Goal: Transaction & Acquisition: Purchase product/service

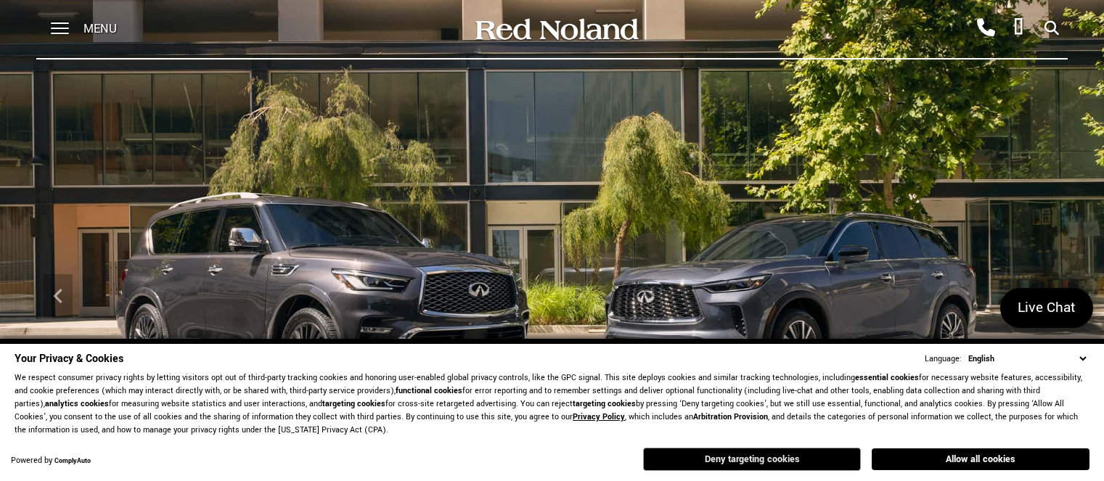
click at [804, 384] on button "Deny targeting cookies" at bounding box center [752, 459] width 218 height 23
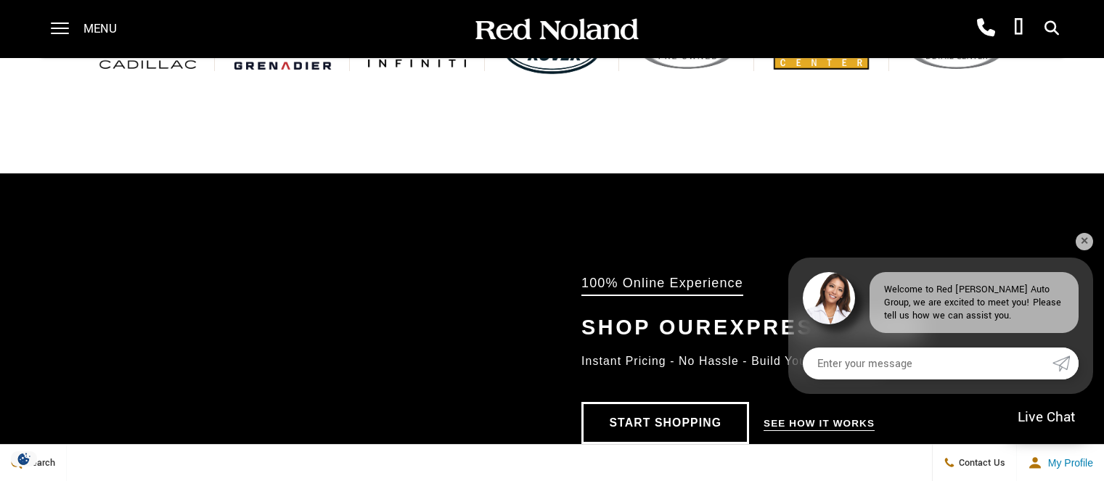
scroll to position [798, 0]
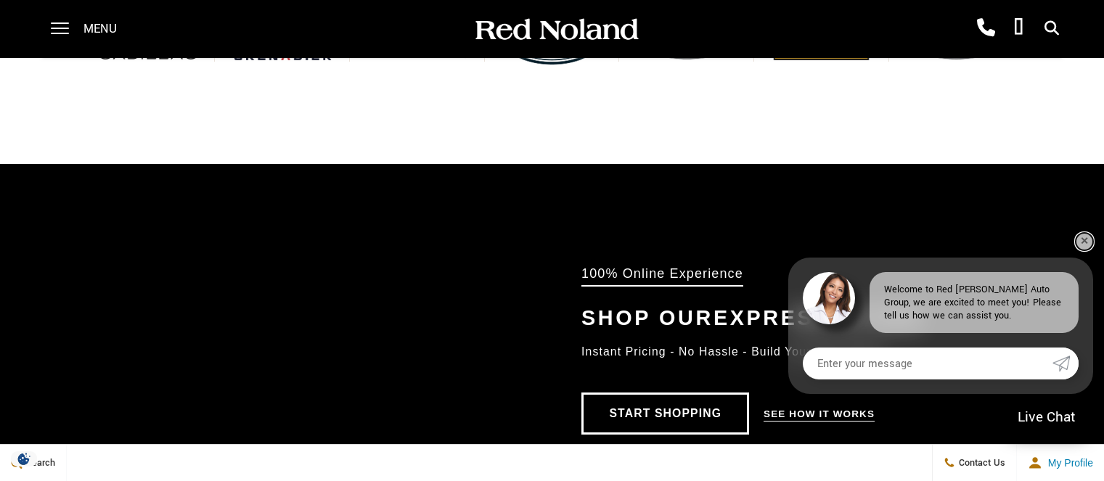
click at [881, 238] on link "✕" at bounding box center [1084, 241] width 17 height 17
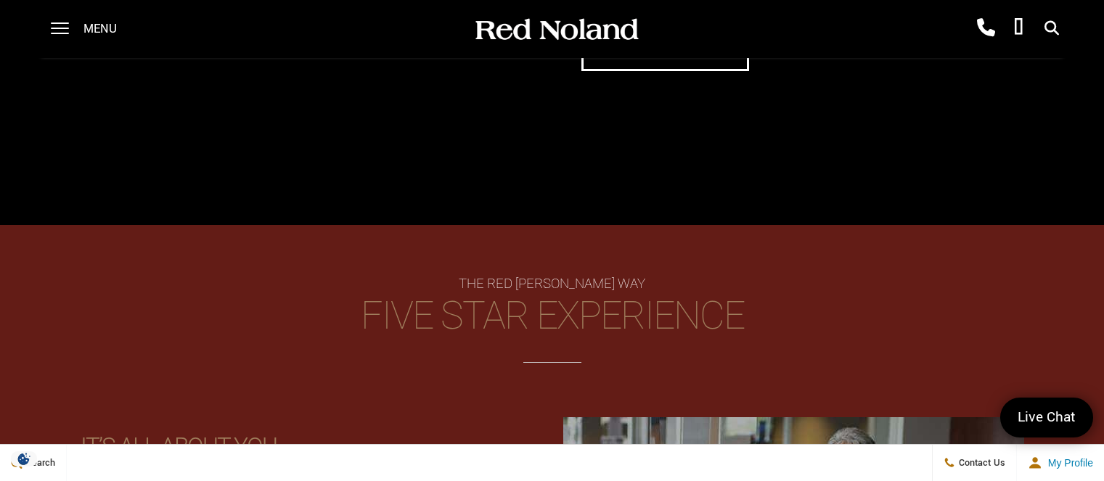
scroll to position [1596, 0]
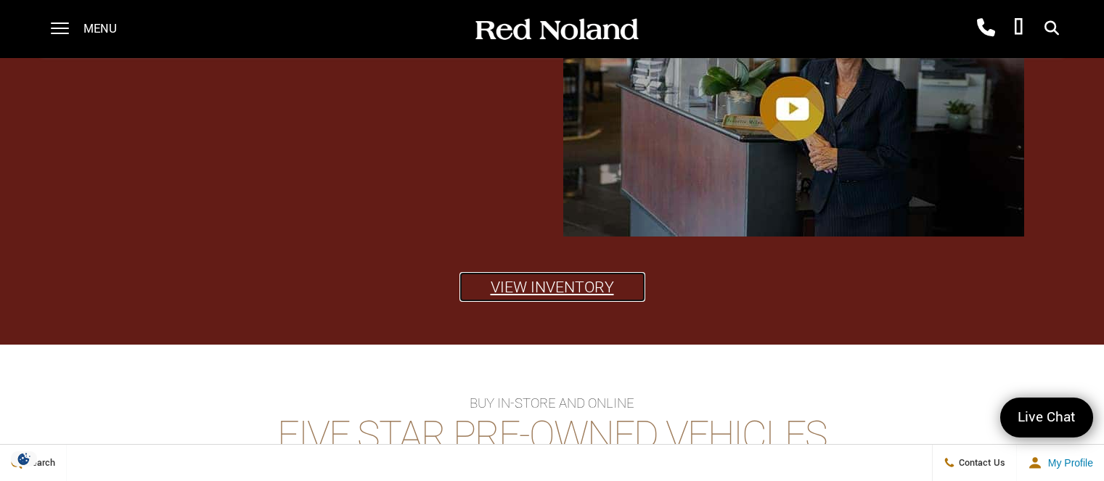
click at [548, 282] on link "View Inventory" at bounding box center [552, 287] width 184 height 28
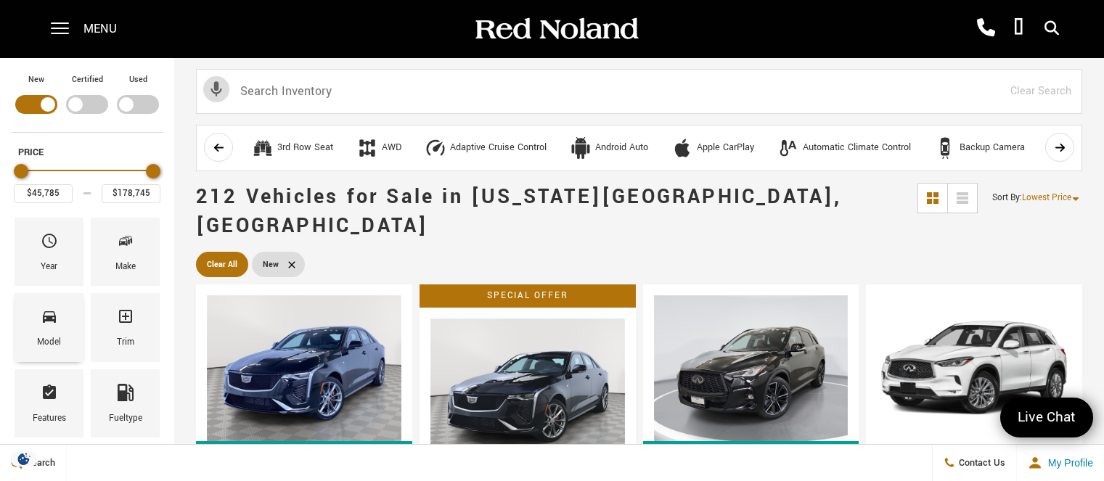
click at [62, 319] on div "Model" at bounding box center [49, 327] width 69 height 68
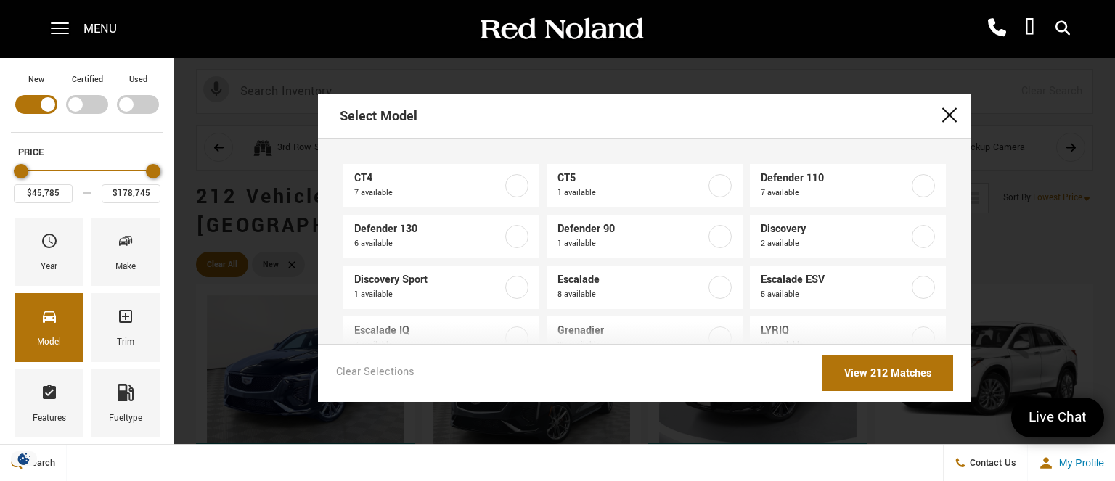
click at [271, 28] on div "Menu Red Noland Cadillac (719) 633-4633 Red Noland INEOS Grenadier (719) 444-88…" at bounding box center [557, 29] width 1042 height 58
click at [58, 28] on span at bounding box center [60, 29] width 18 height 58
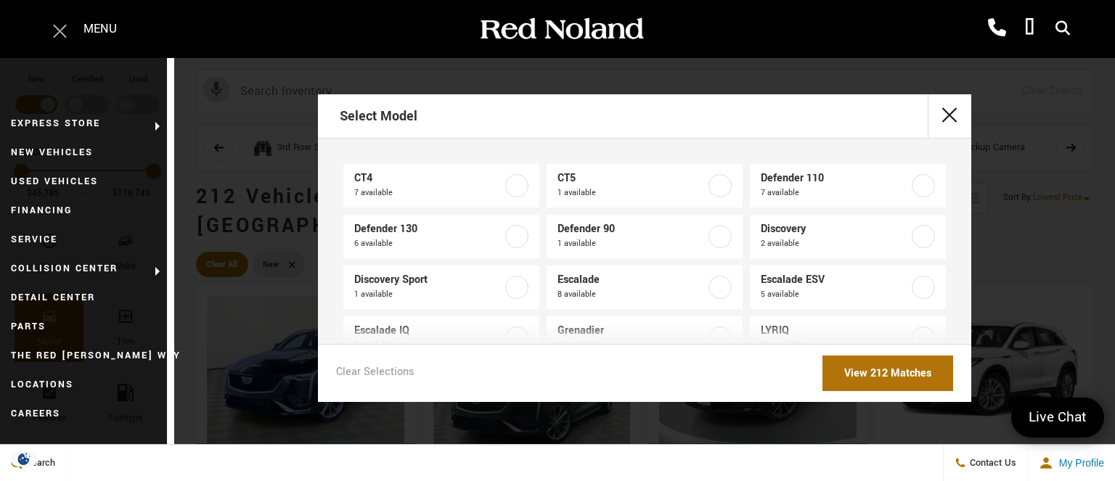
click at [58, 28] on span at bounding box center [60, 29] width 18 height 58
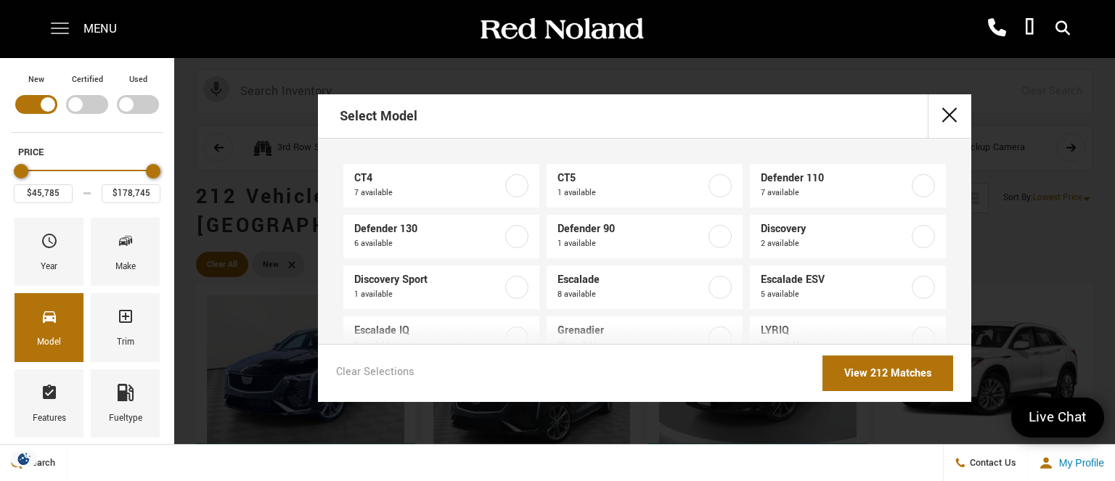
click at [58, 24] on span at bounding box center [60, 23] width 18 height 1
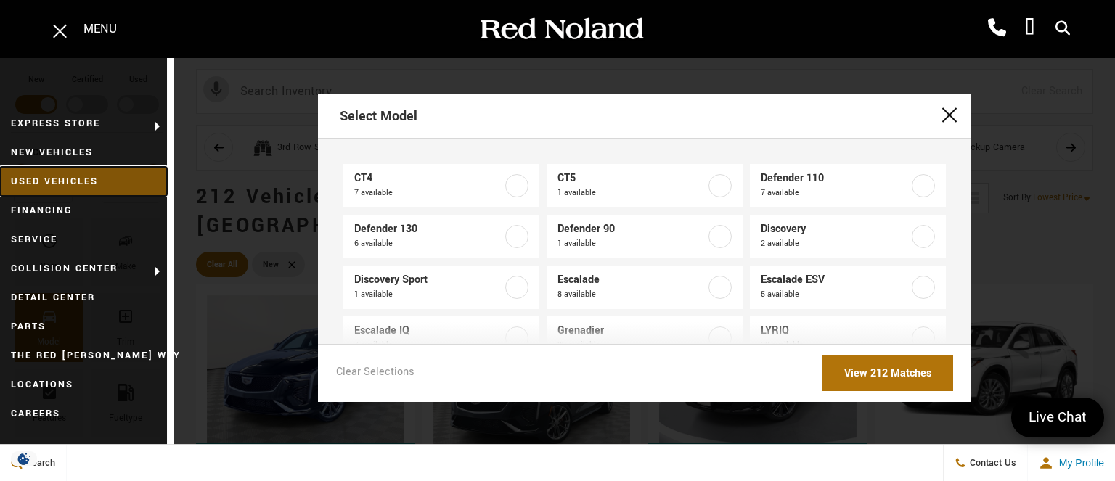
click at [39, 182] on link "Used Vehicles" at bounding box center [83, 181] width 167 height 29
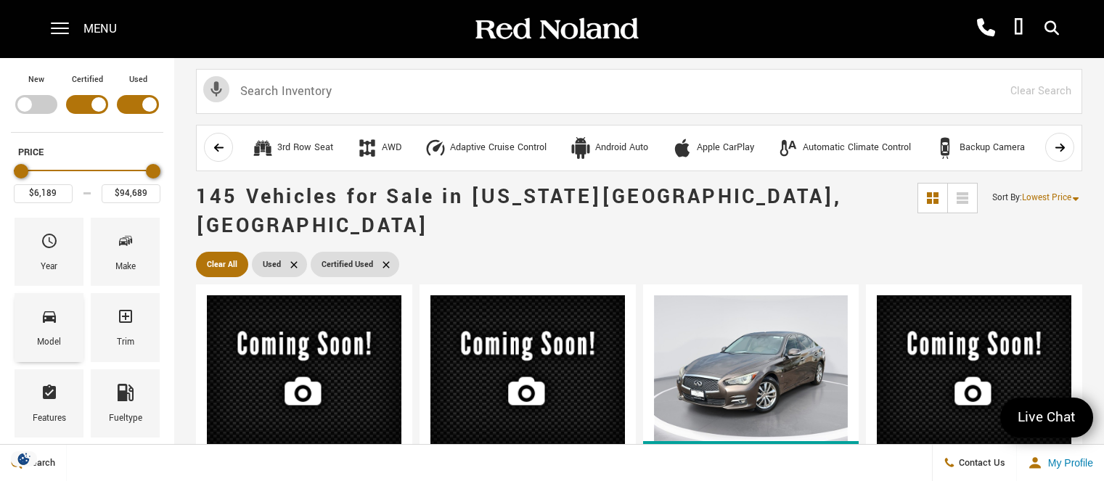
click at [62, 317] on div "Model" at bounding box center [49, 327] width 69 height 68
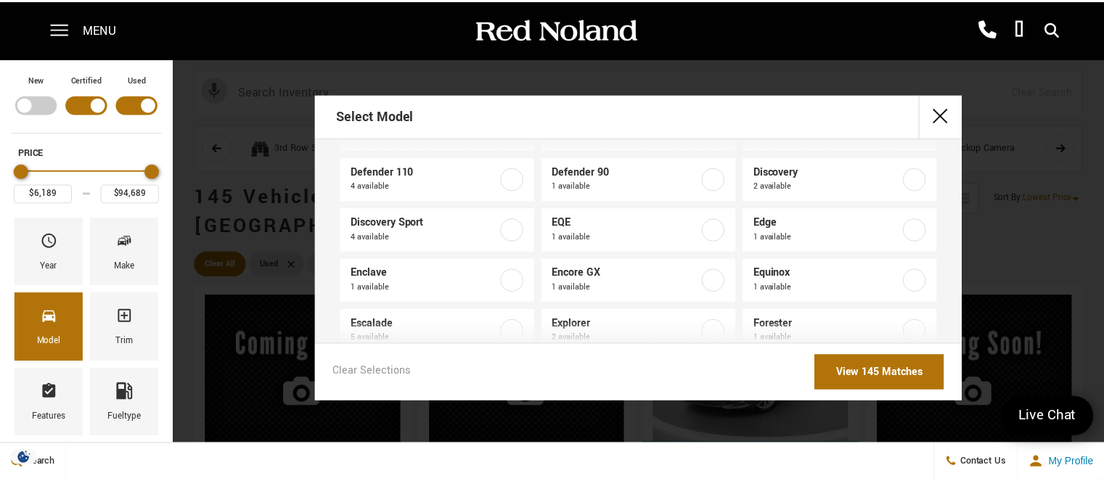
scroll to position [436, 0]
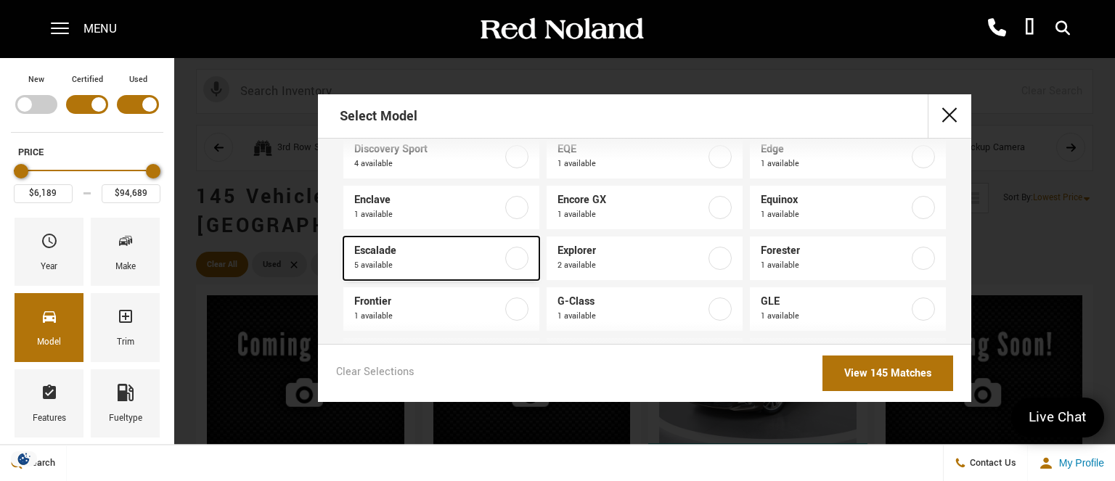
click at [510, 253] on label at bounding box center [516, 258] width 23 height 23
type input "$48,189"
checkbox input "true"
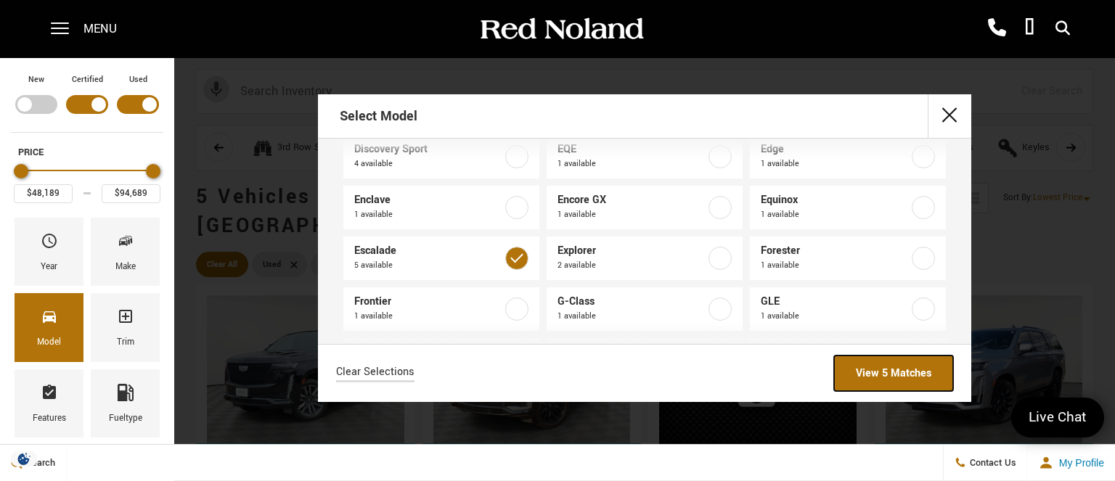
drag, startPoint x: 900, startPoint y: 367, endPoint x: 65, endPoint y: 10, distance: 907.7
click at [900, 366] on link "View 5 Matches" at bounding box center [893, 374] width 119 height 36
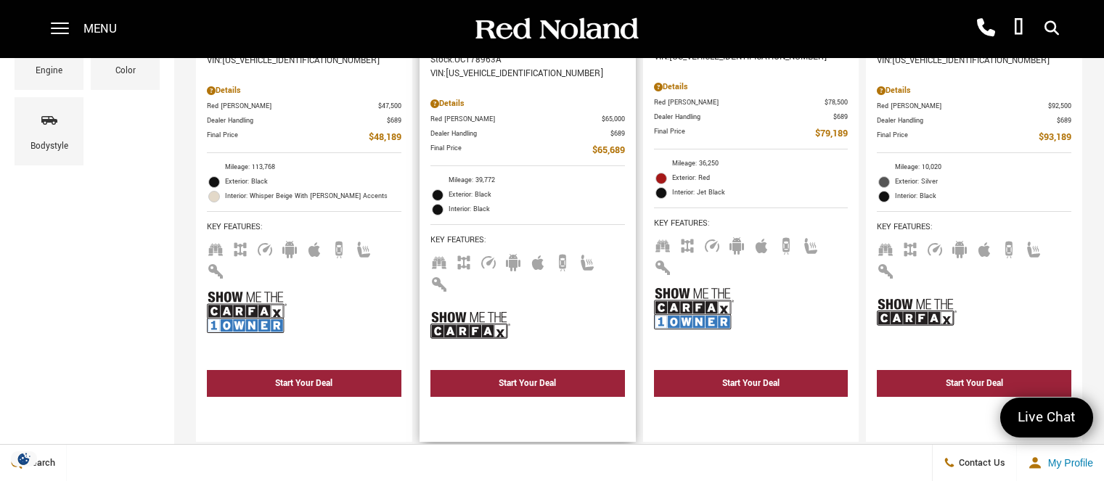
scroll to position [218, 0]
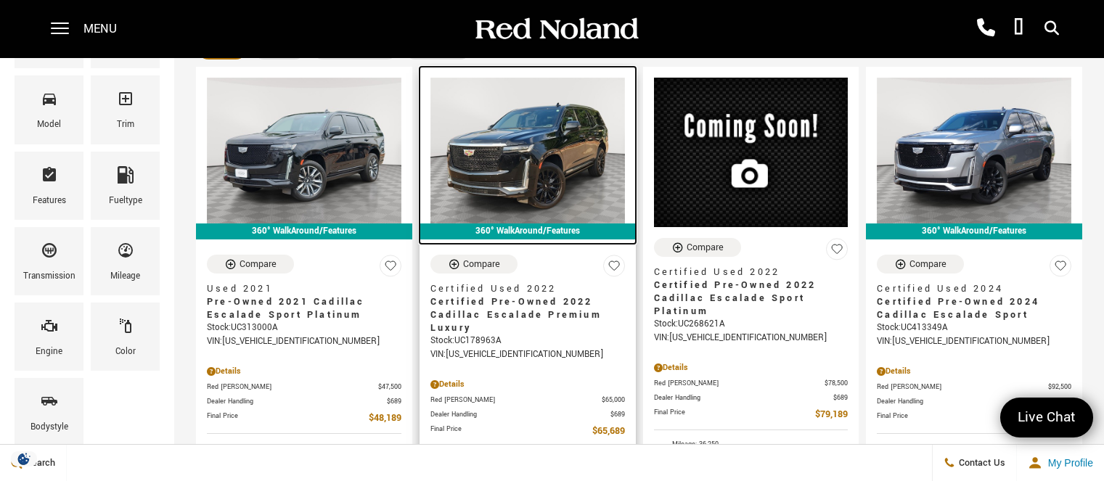
click at [552, 150] on img at bounding box center [527, 151] width 195 height 146
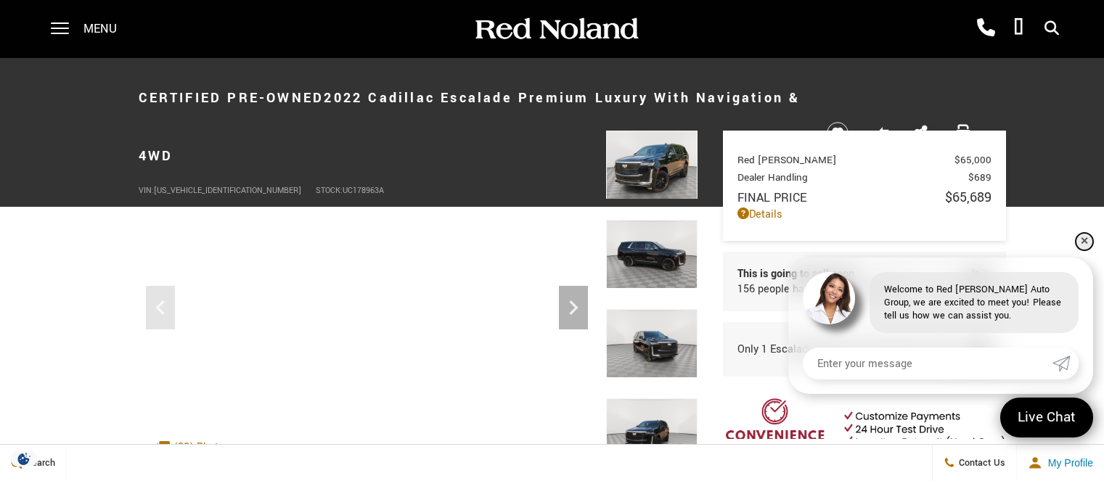
click at [1082, 240] on link "✕" at bounding box center [1084, 241] width 17 height 17
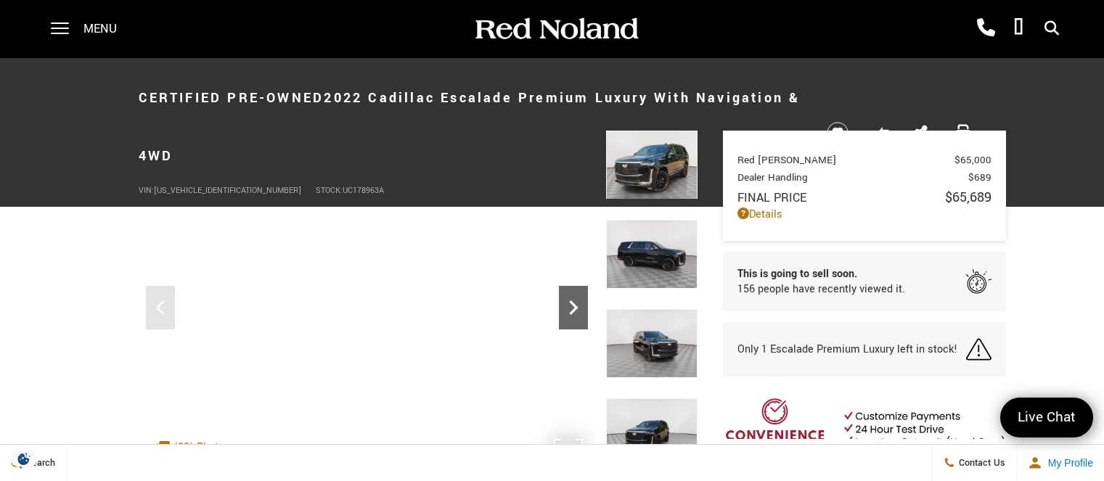
click at [577, 313] on icon "Next" at bounding box center [573, 307] width 29 height 29
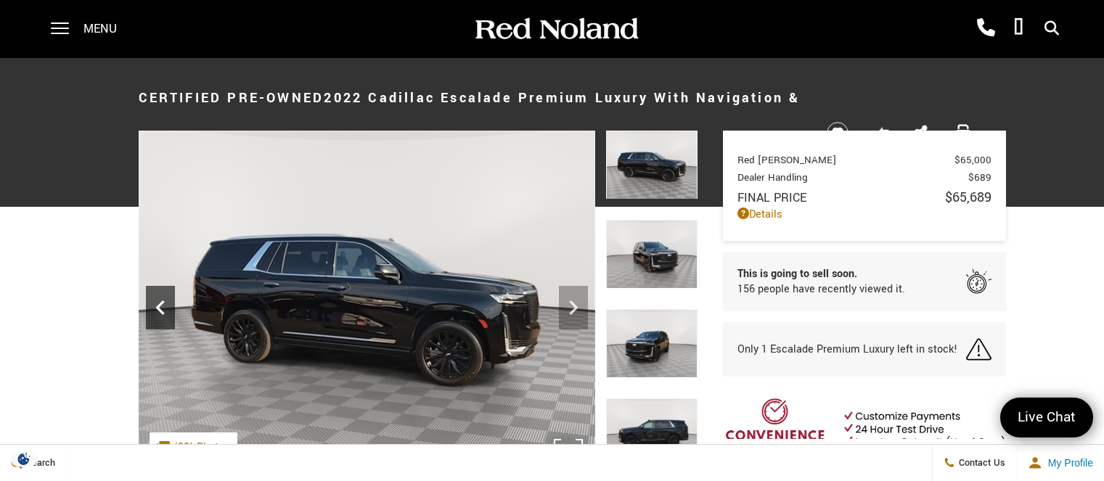
click at [161, 304] on icon "Previous" at bounding box center [159, 308] width 9 height 15
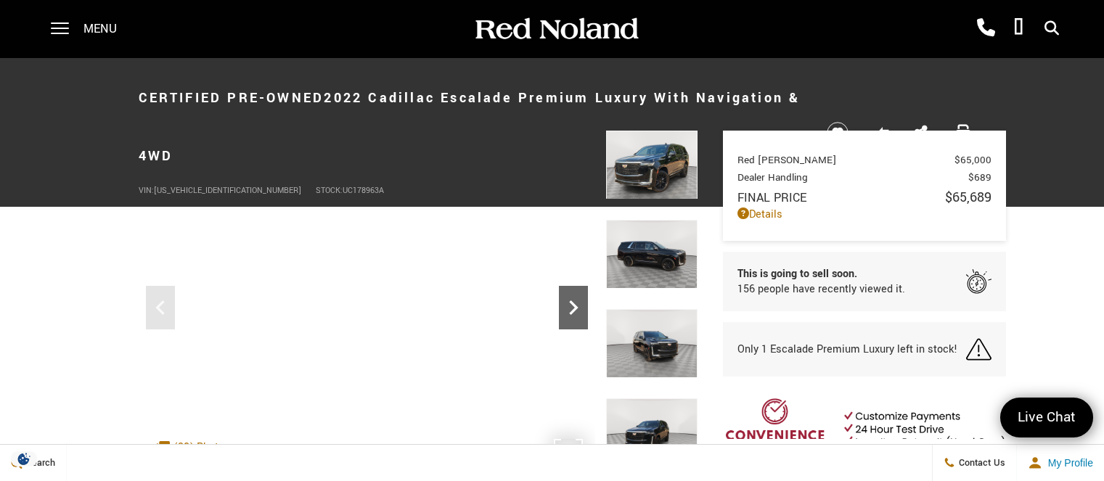
click at [584, 302] on icon "Next" at bounding box center [573, 307] width 29 height 29
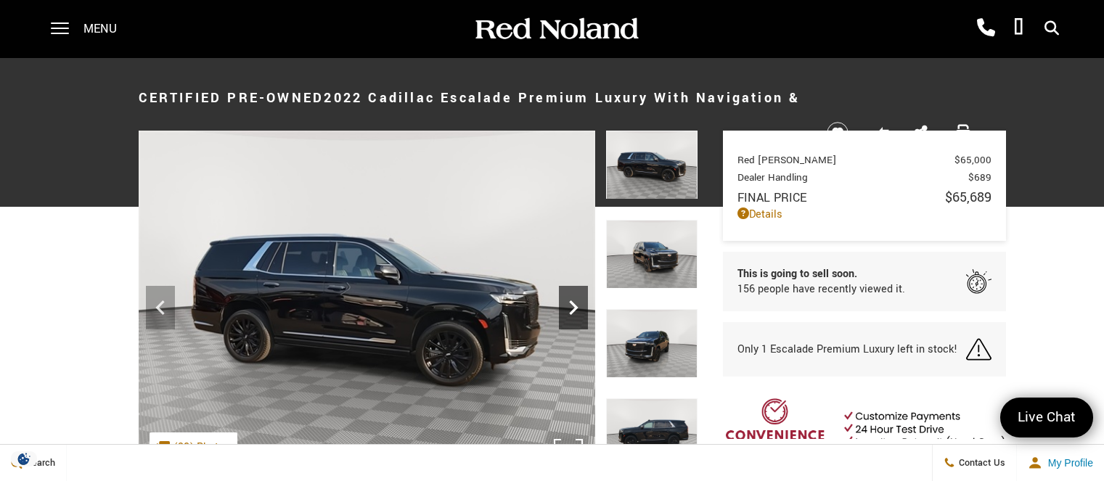
click at [584, 302] on icon "Next" at bounding box center [573, 307] width 29 height 29
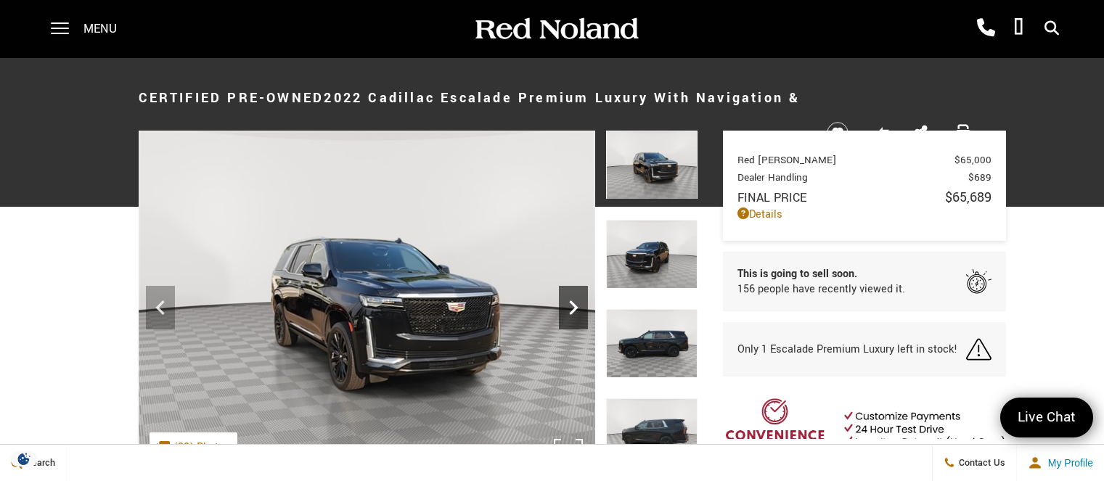
click at [581, 302] on icon "Next" at bounding box center [573, 307] width 29 height 29
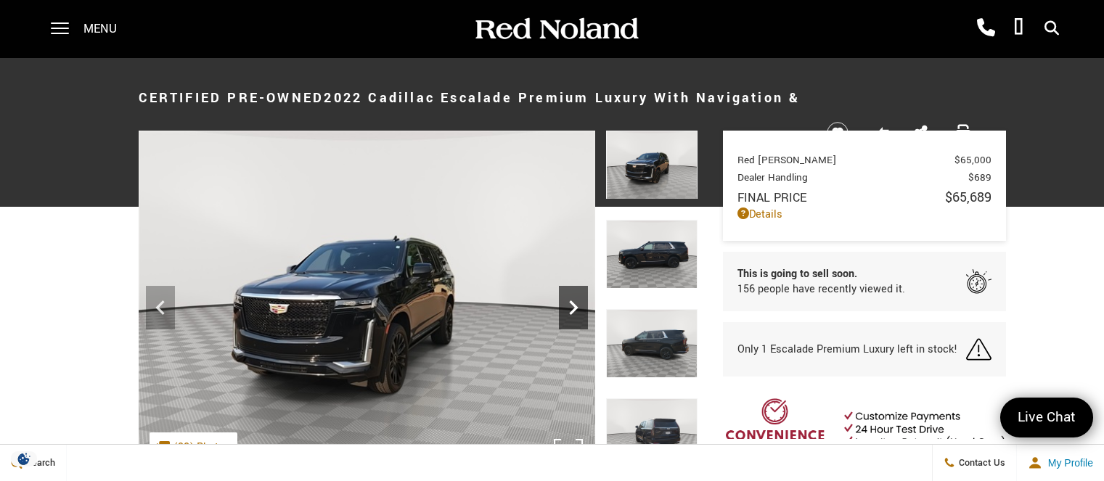
click at [581, 302] on icon "Next" at bounding box center [573, 307] width 29 height 29
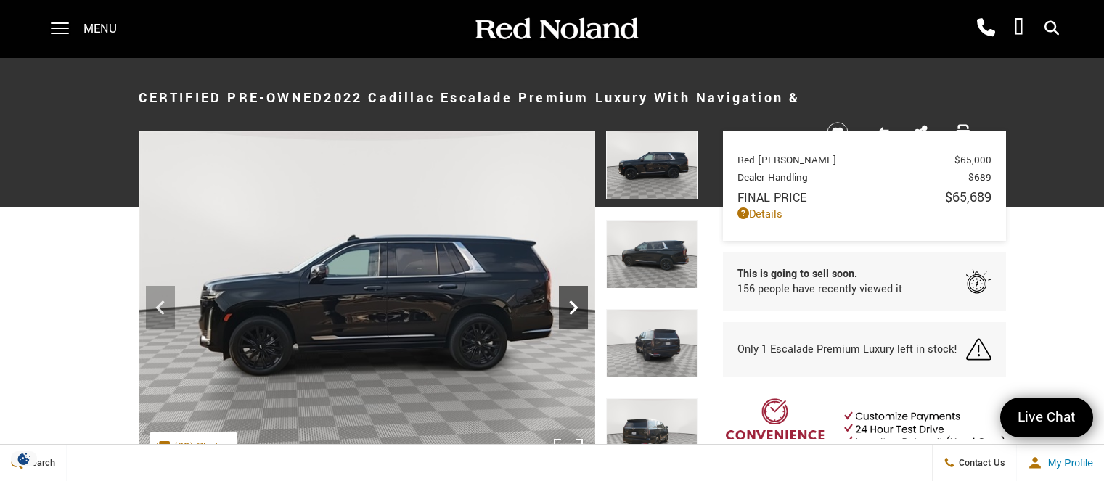
click at [579, 302] on icon "Next" at bounding box center [573, 307] width 29 height 29
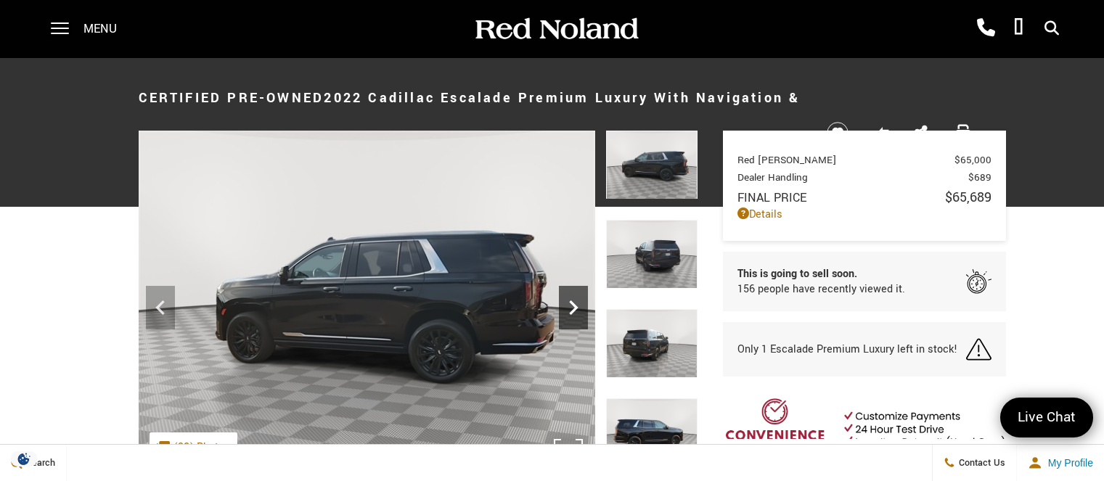
click at [579, 302] on icon "Next" at bounding box center [573, 307] width 29 height 29
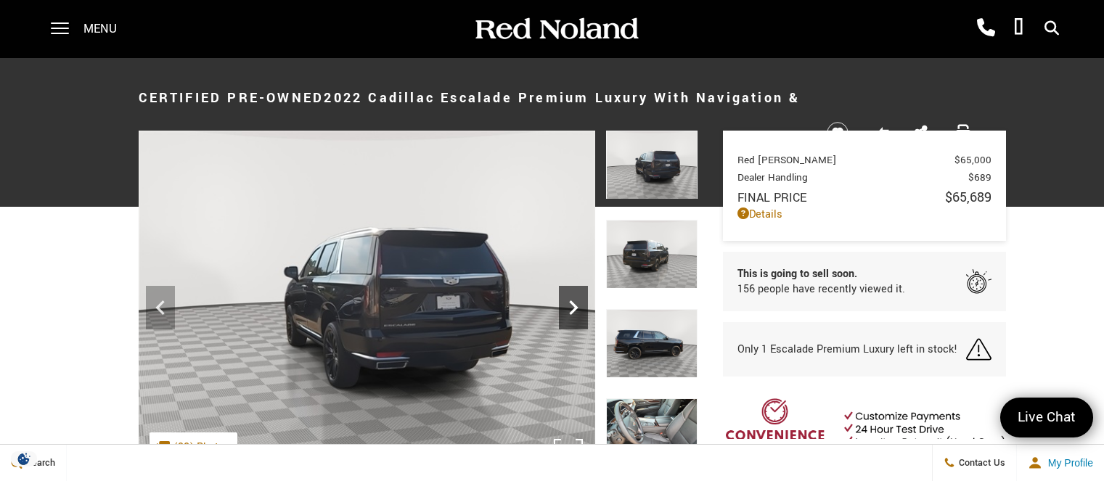
click at [579, 302] on icon "Next" at bounding box center [573, 307] width 29 height 29
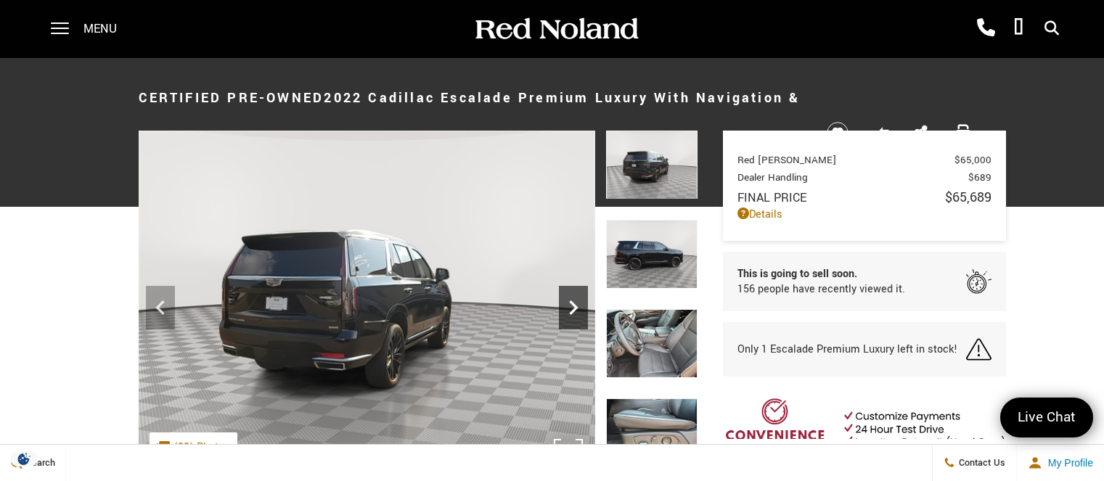
click at [579, 302] on icon "Next" at bounding box center [573, 307] width 29 height 29
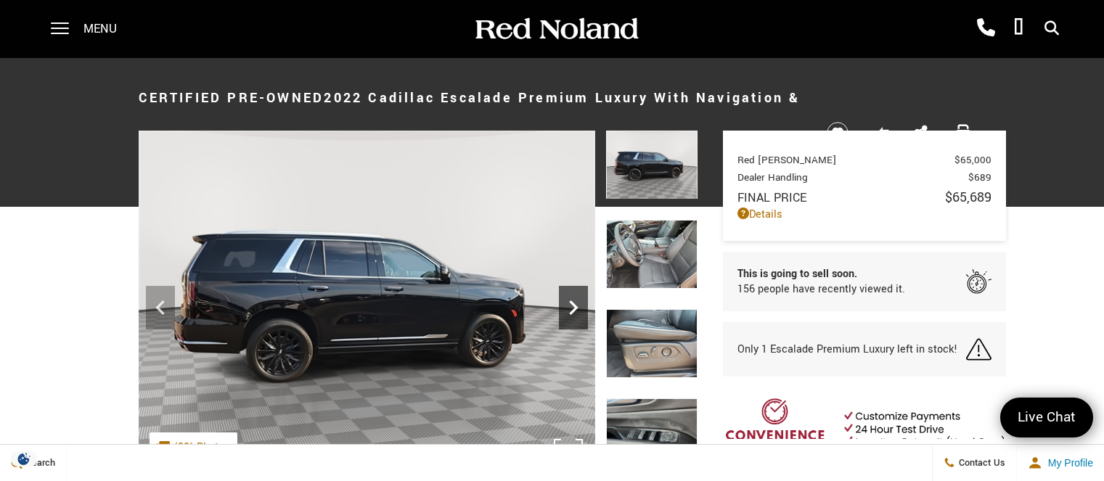
click at [579, 302] on icon "Next" at bounding box center [573, 307] width 29 height 29
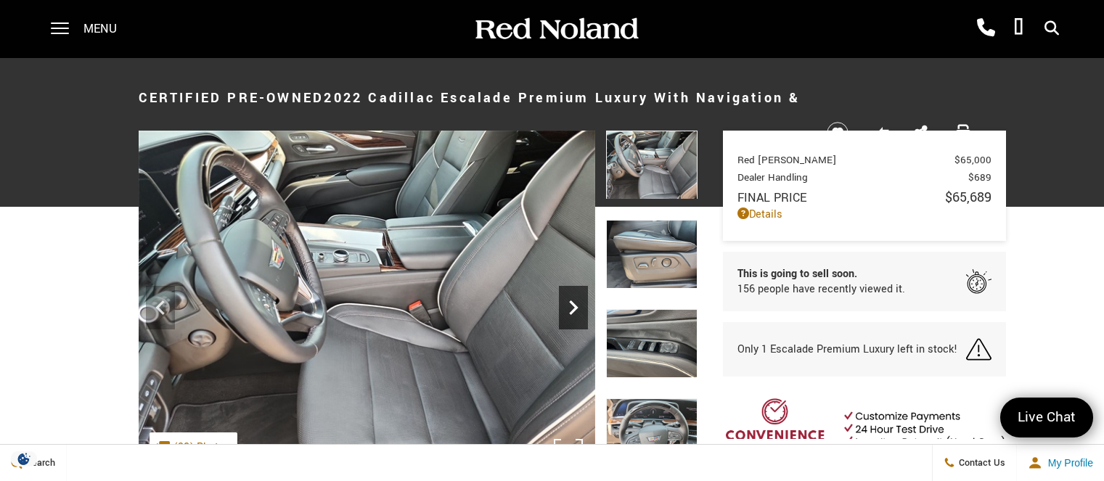
click at [579, 302] on icon "Next" at bounding box center [573, 307] width 29 height 29
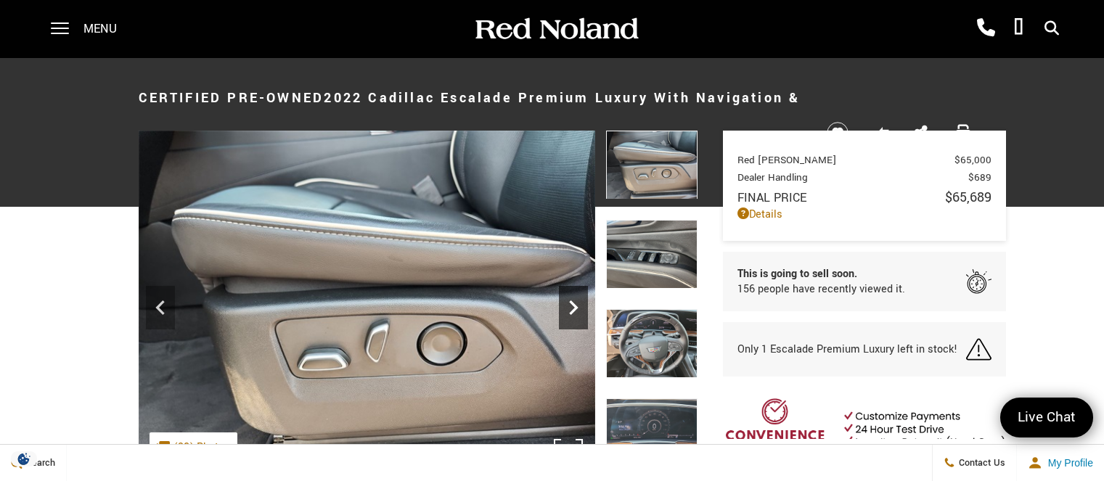
click at [578, 302] on icon "Next" at bounding box center [573, 307] width 29 height 29
